Goal: Task Accomplishment & Management: Manage account settings

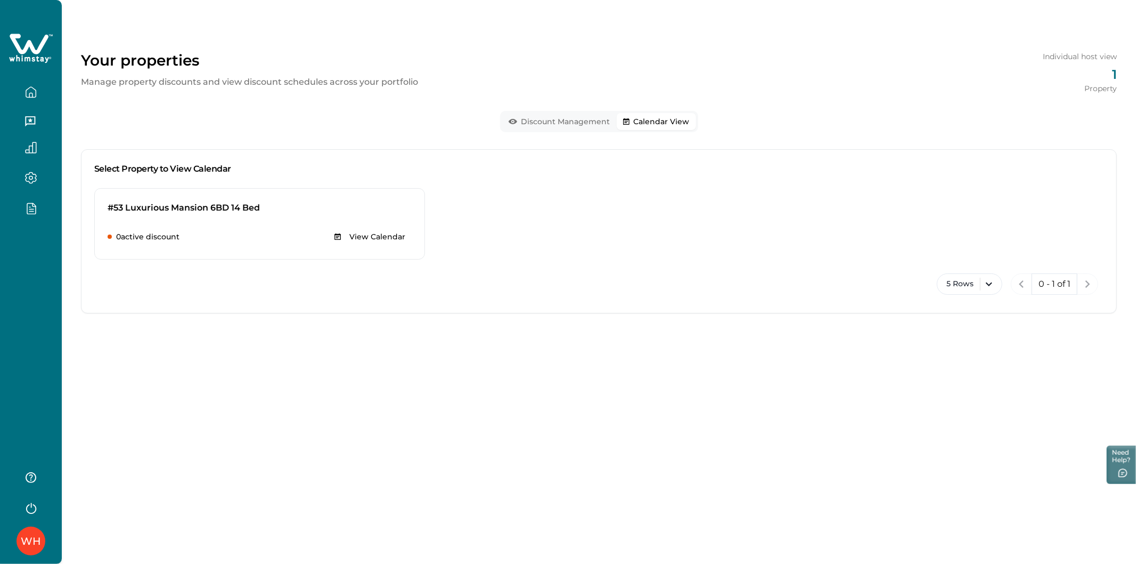
click at [674, 116] on button "Calendar View" at bounding box center [656, 121] width 79 height 17
click at [535, 125] on button "Discount Management" at bounding box center [559, 121] width 115 height 17
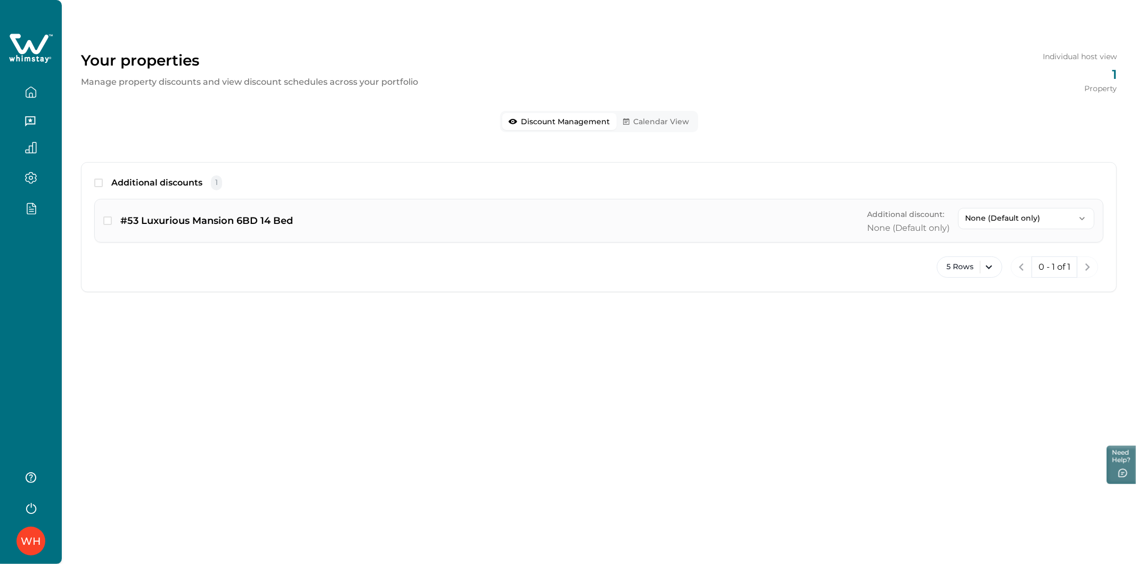
click at [956, 221] on div "Additional discount: None (Default only) None (Default only) None (Default only…" at bounding box center [980, 221] width 227 height 26
click at [978, 219] on p "None (Default only)" at bounding box center [1020, 218] width 110 height 9
click at [829, 288] on div "Additional discounts 1 #53 Luxurious Mansion 6BD 14 Bed Additional discount: No…" at bounding box center [599, 227] width 1036 height 130
drag, startPoint x: 36, startPoint y: 196, endPoint x: 36, endPoint y: 204, distance: 8.0
click at [36, 204] on div at bounding box center [31, 208] width 45 height 30
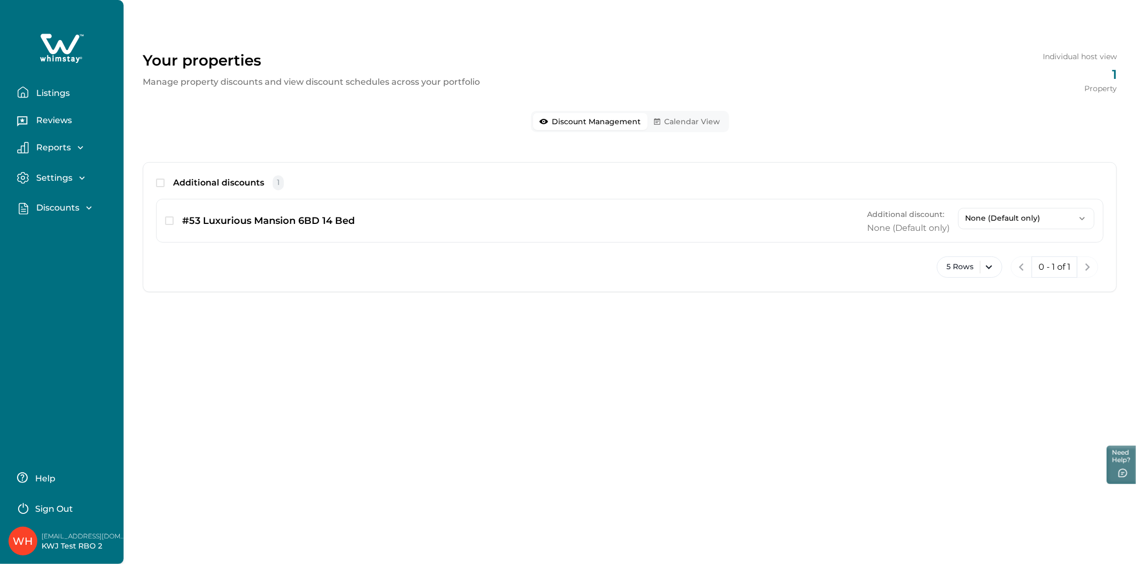
click at [76, 207] on p "Discounts" at bounding box center [56, 207] width 46 height 11
click at [56, 258] on p "Ready-made discounts" at bounding box center [78, 252] width 90 height 21
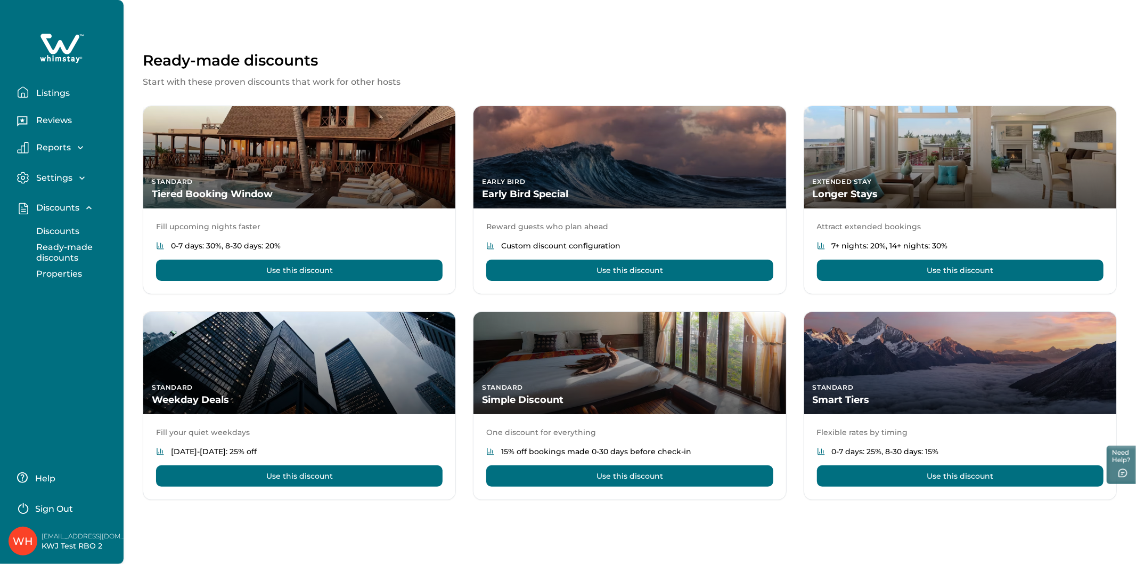
click at [59, 271] on p "Properties" at bounding box center [57, 274] width 49 height 11
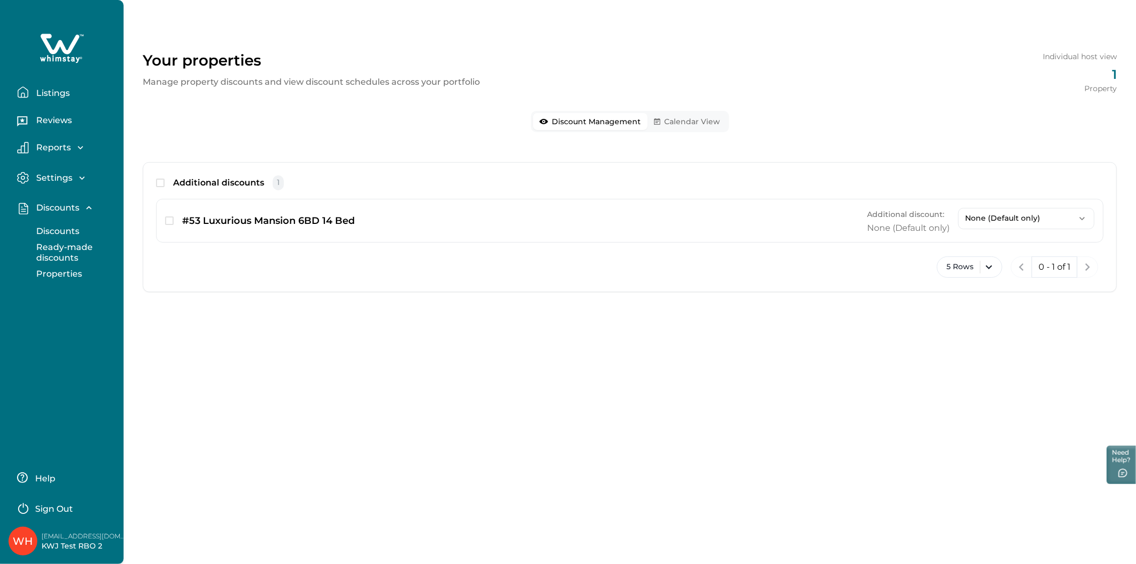
click at [58, 226] on p "Discounts" at bounding box center [56, 231] width 46 height 11
